Goal: Transaction & Acquisition: Purchase product/service

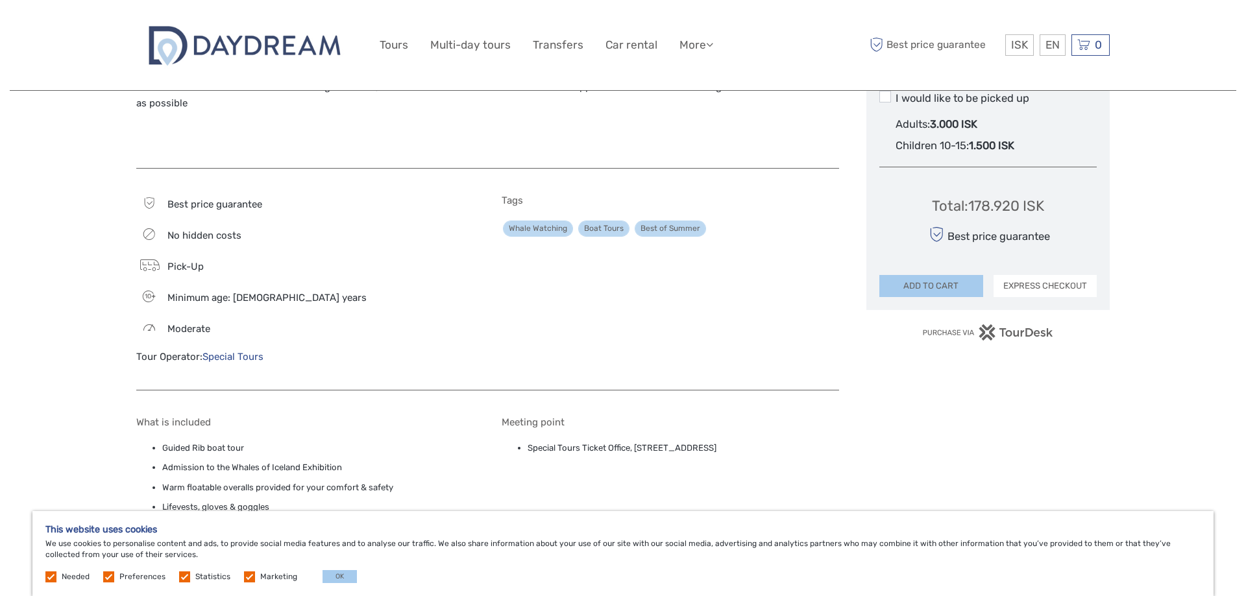
click at [1033, 283] on button "EXPRESS CHECKOUT" at bounding box center [1045, 286] width 104 height 22
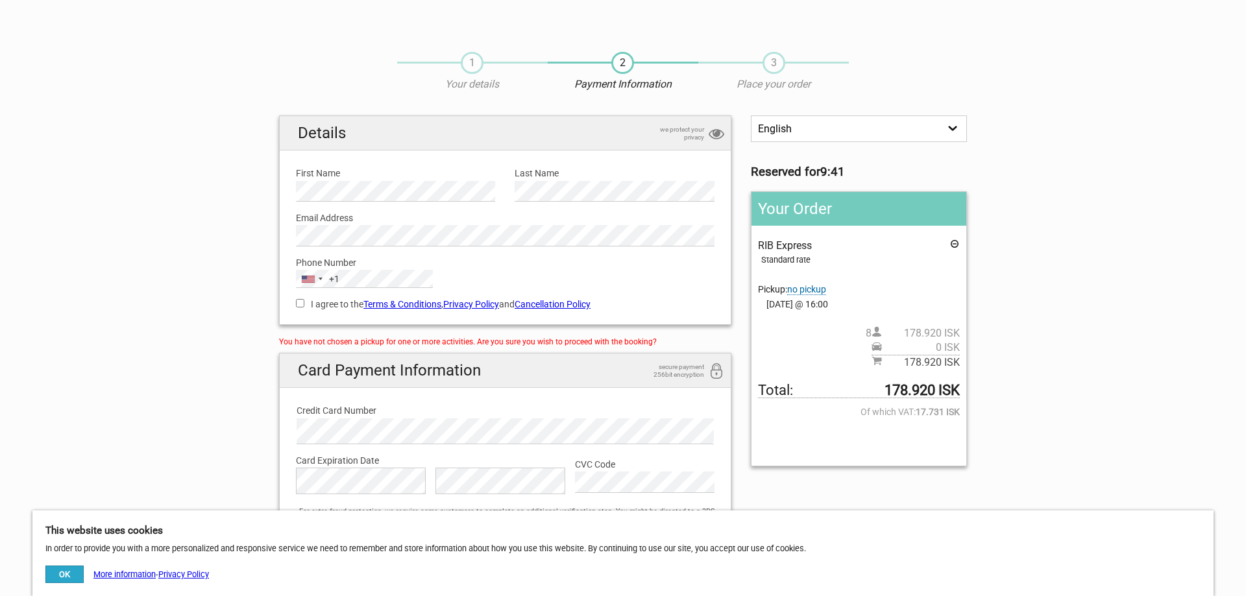
click at [302, 306] on input "I agree to the Terms & Conditions , Privacy Policy and Cancellation Policy" at bounding box center [300, 303] width 8 height 8
checkbox input "true"
type button "Confirm and pay"
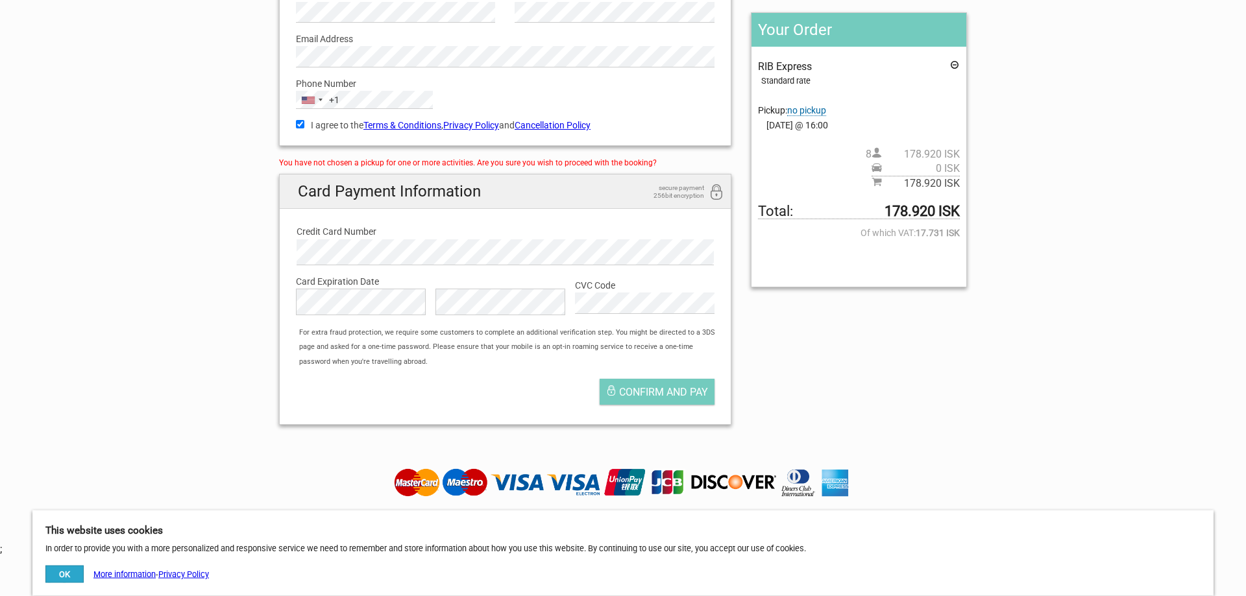
scroll to position [199, 0]
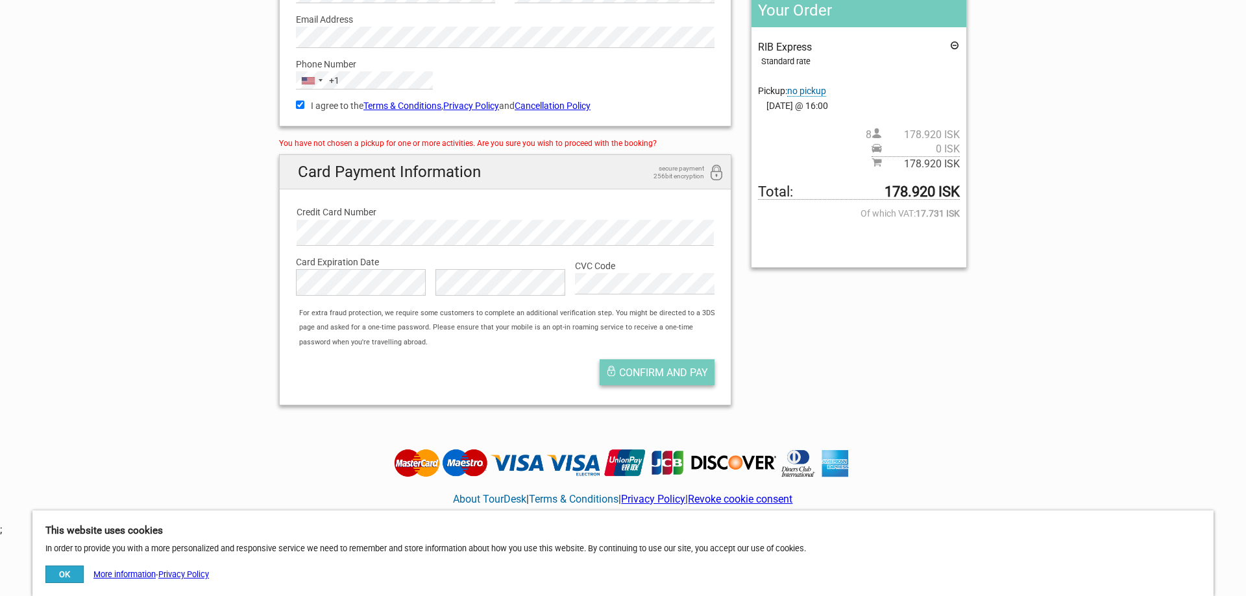
click at [617, 372] on button "Confirm and pay" at bounding box center [657, 372] width 115 height 26
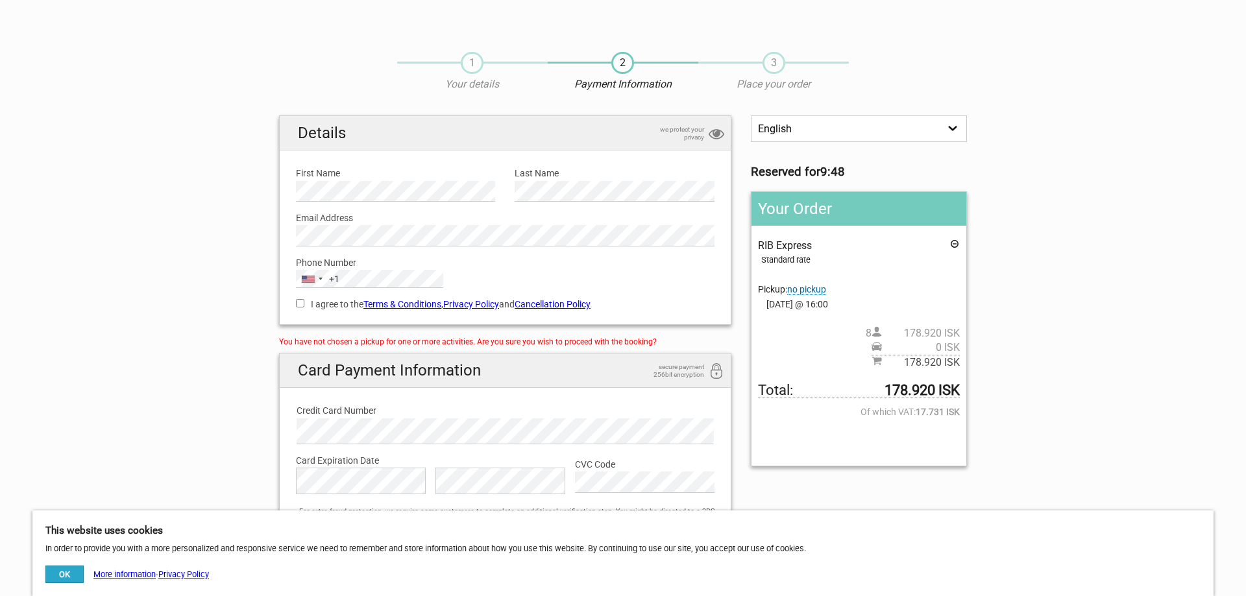
click at [300, 305] on input "I agree to the Terms & Conditions , Privacy Policy and Cancellation Policy" at bounding box center [300, 303] width 8 height 8
checkbox input "true"
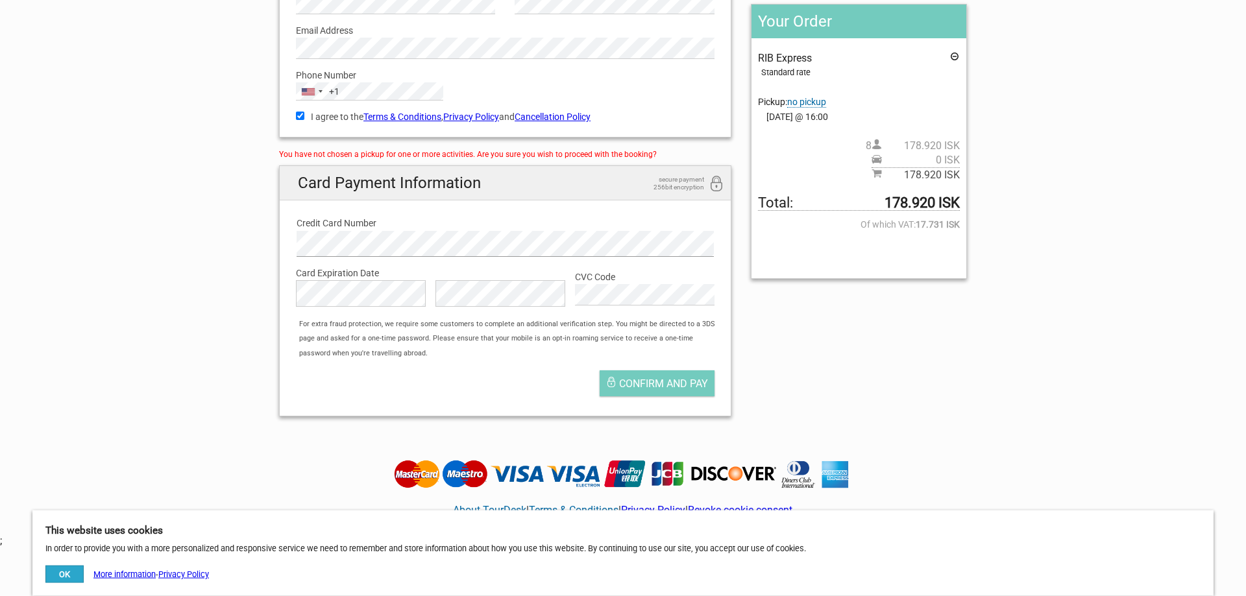
scroll to position [199, 0]
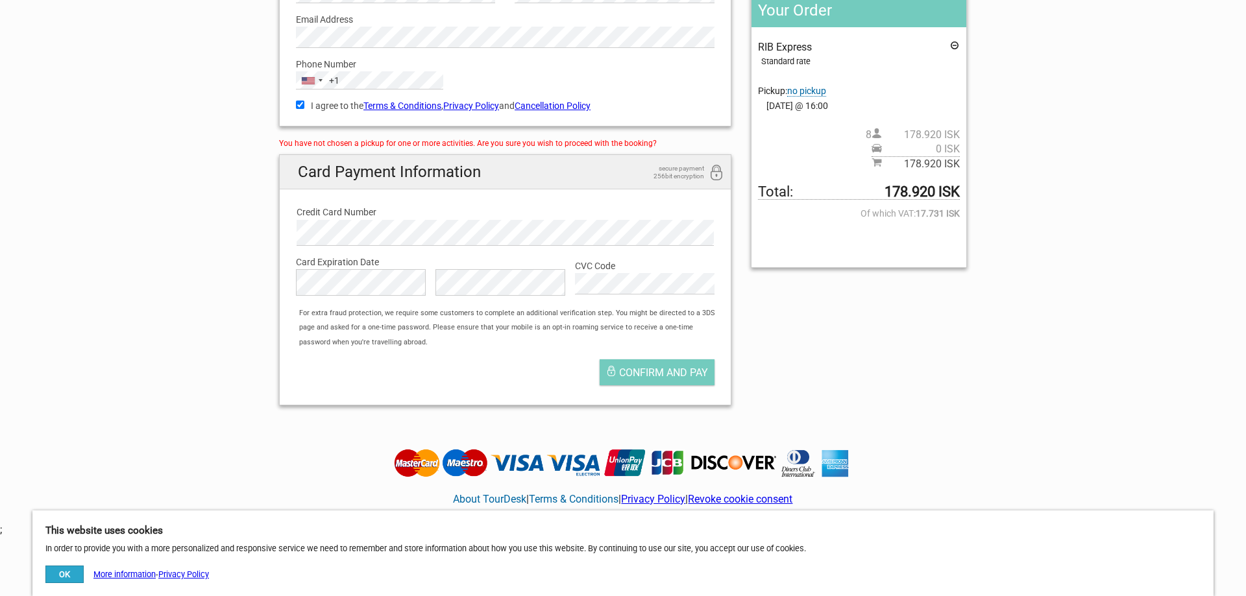
type button "Confirm and pay"
click at [650, 376] on span "Confirm and pay" at bounding box center [663, 373] width 89 height 12
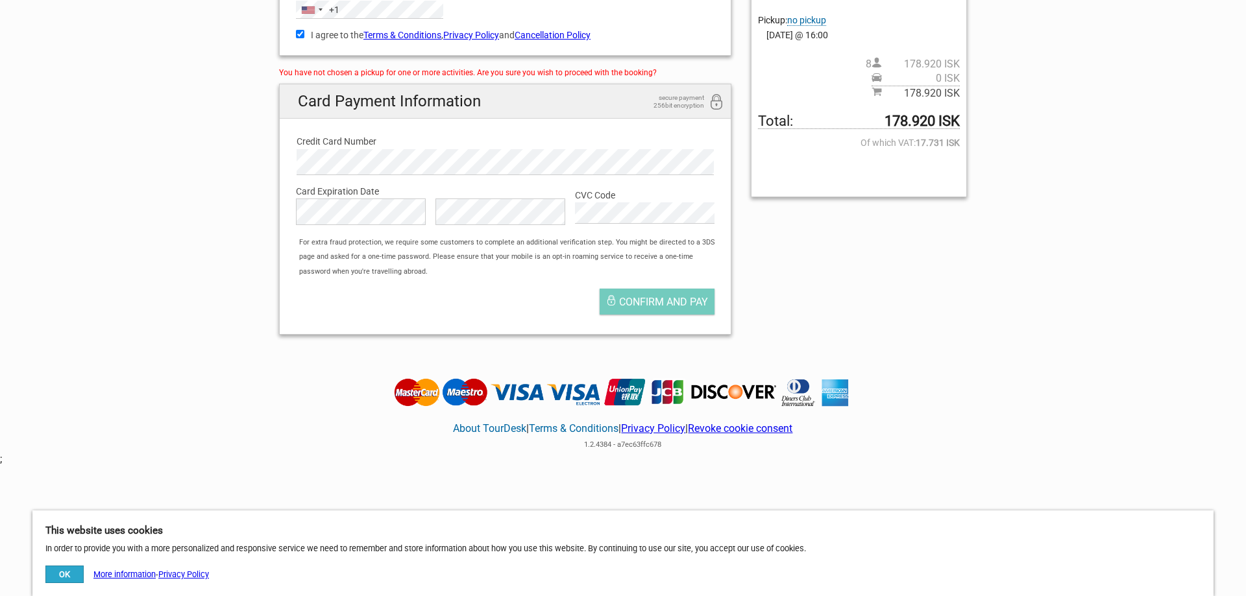
click at [60, 573] on button "OK" at bounding box center [64, 575] width 38 height 18
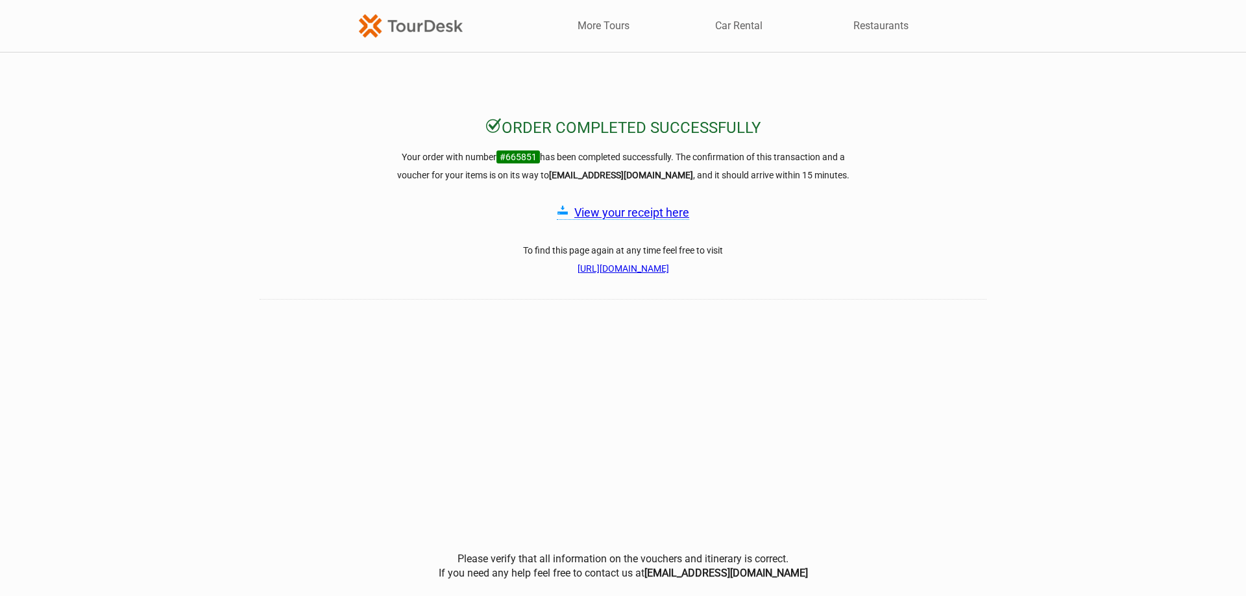
click at [672, 210] on link "View your receipt here" at bounding box center [631, 213] width 115 height 14
